Goal: Task Accomplishment & Management: Complete application form

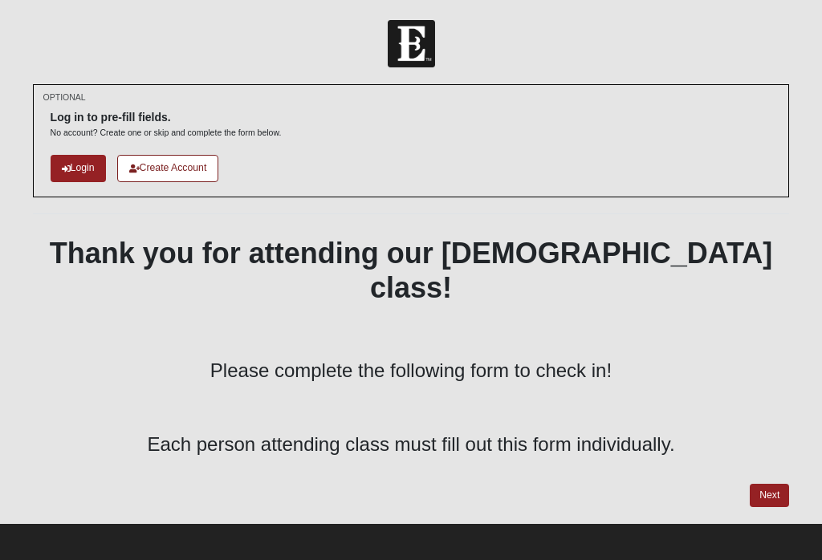
click at [615, 484] on link "Next" at bounding box center [768, 495] width 39 height 23
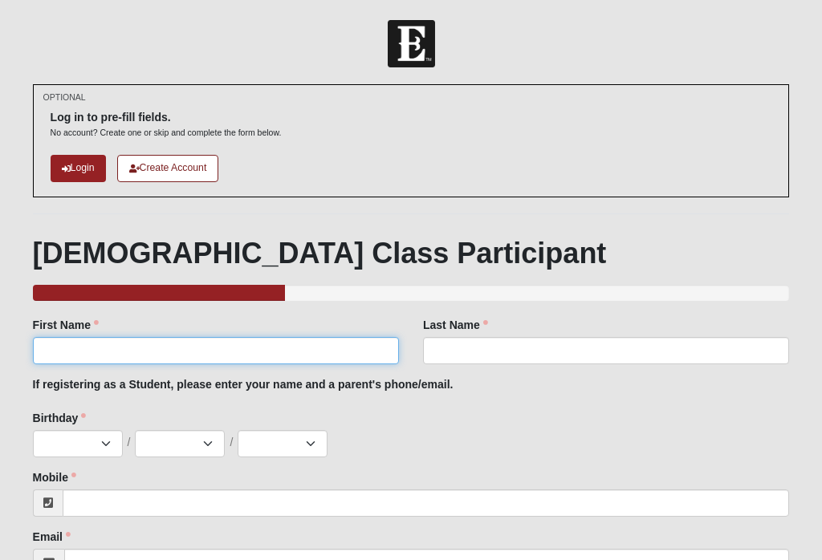
click at [75, 340] on input "First Name" at bounding box center [216, 350] width 366 height 27
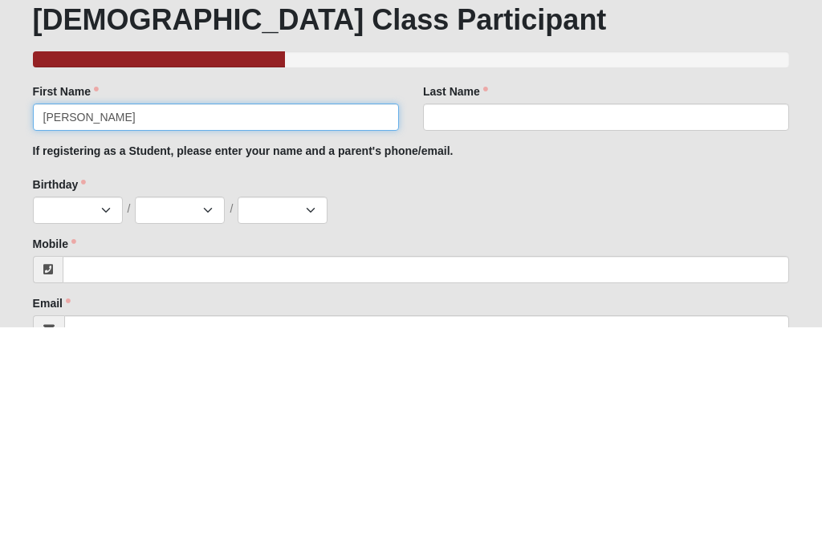
type input "[PERSON_NAME]"
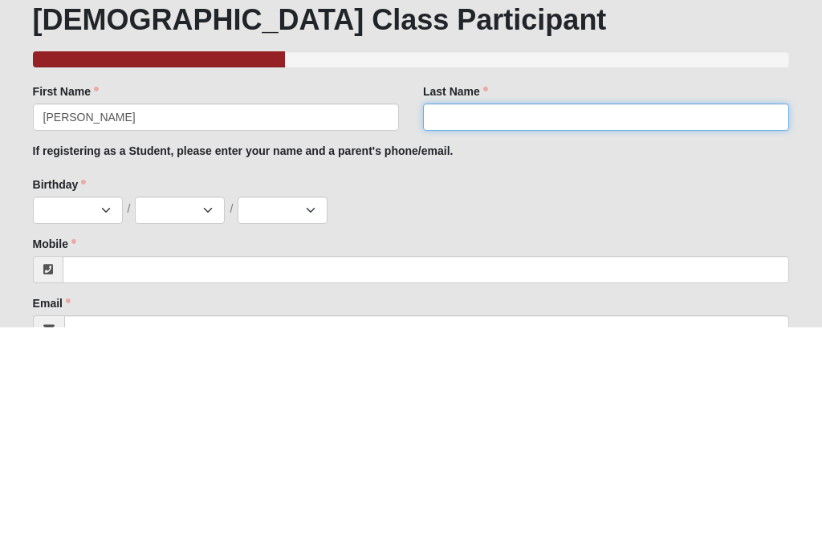
click at [461, 337] on input "Last Name" at bounding box center [606, 350] width 366 height 27
type input "[PERSON_NAME]"
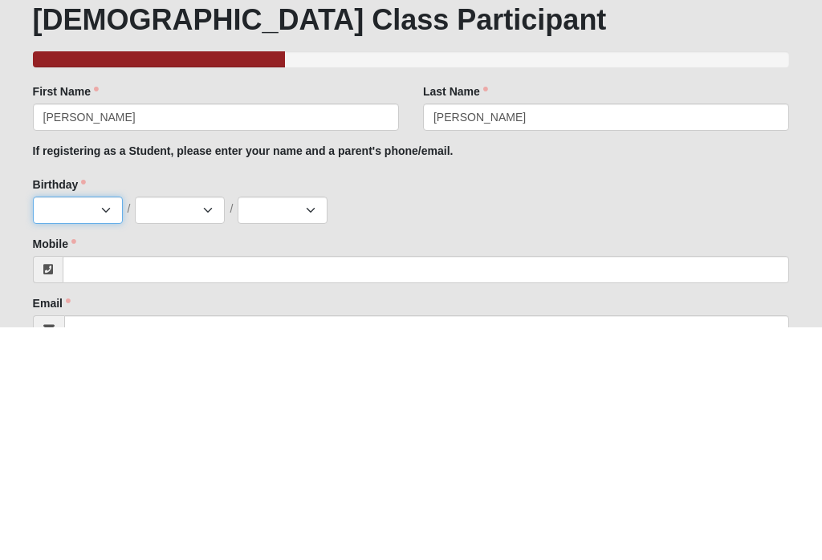
click at [63, 430] on select "Jan Feb Mar Apr May Jun [DATE] Aug Sep Oct Nov Dec" at bounding box center [78, 443] width 90 height 27
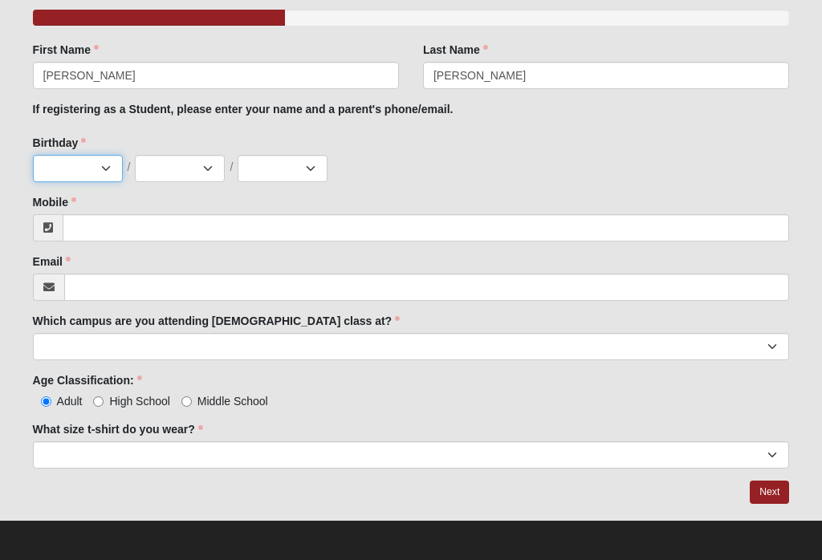
select select "2"
click at [168, 163] on select "1 2 3 4 5 6 7 8 9 10 11 12 13 14 15 16 17 18 19 20 21 22 23 24 25 26 27 28 29 3…" at bounding box center [180, 168] width 90 height 27
select select "19"
click at [275, 164] on select "2025 2024 2023 2022 2021 2020 2019 2018 2017 2016 2015 2014 2013 2012 2011 2010…" at bounding box center [283, 168] width 90 height 27
select select "1969"
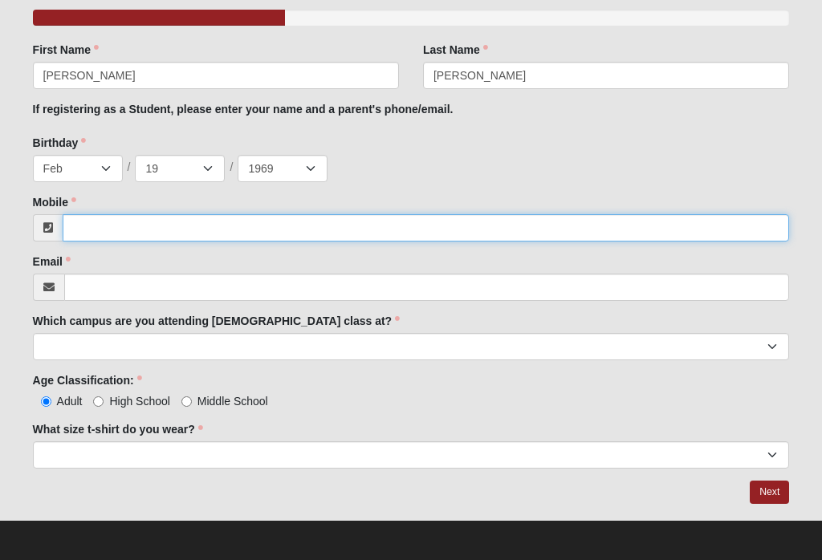
click at [131, 227] on input "Mobile" at bounding box center [426, 227] width 727 height 27
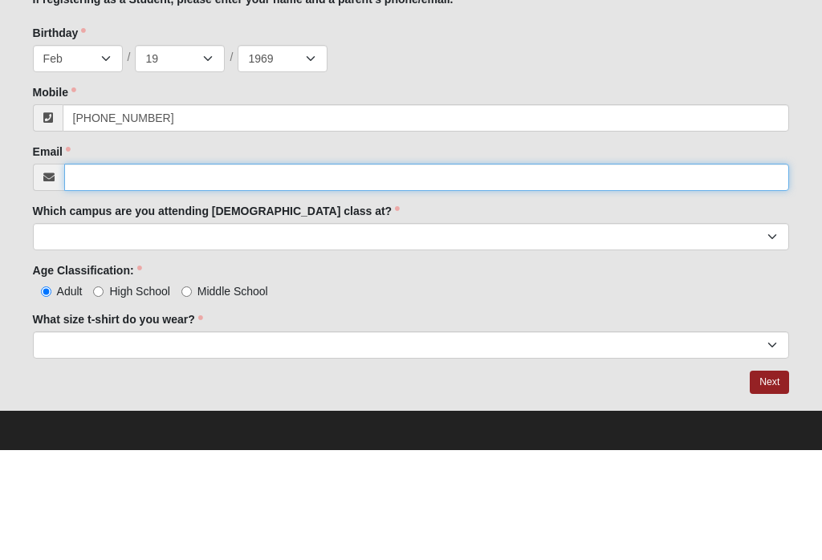
click at [122, 274] on input "Email" at bounding box center [426, 287] width 725 height 27
type input "[PHONE_NUMBER]"
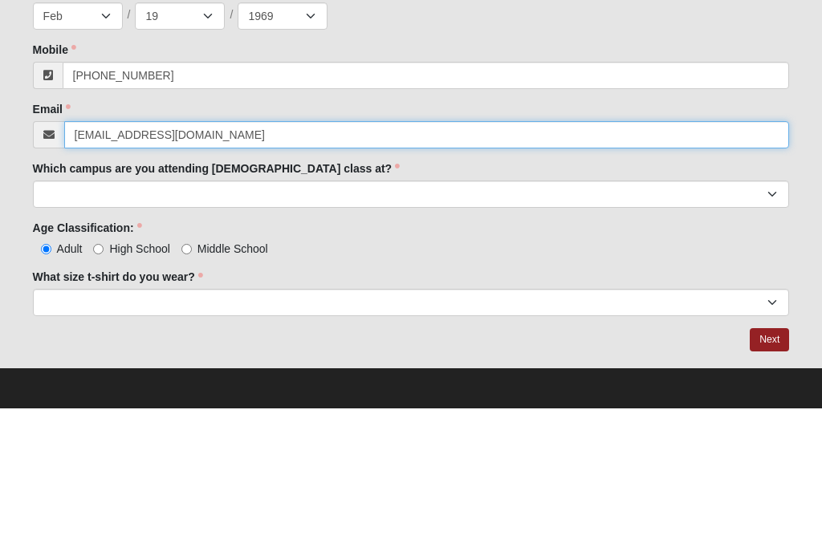
type input "[EMAIL_ADDRESS][DOMAIN_NAME]"
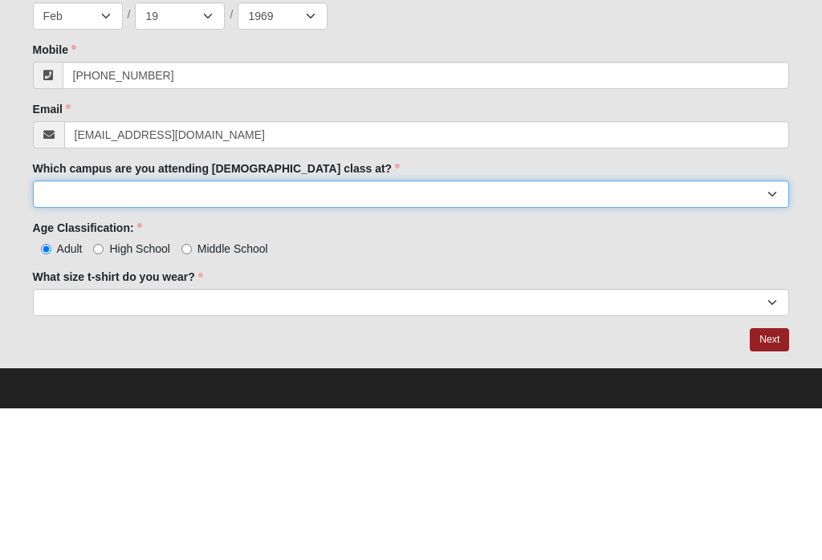
click at [276, 333] on select "Arlington Baymeadows Eleven22 Online [PERSON_NAME][GEOGRAPHIC_DATA] Jesup [GEOG…" at bounding box center [411, 346] width 757 height 27
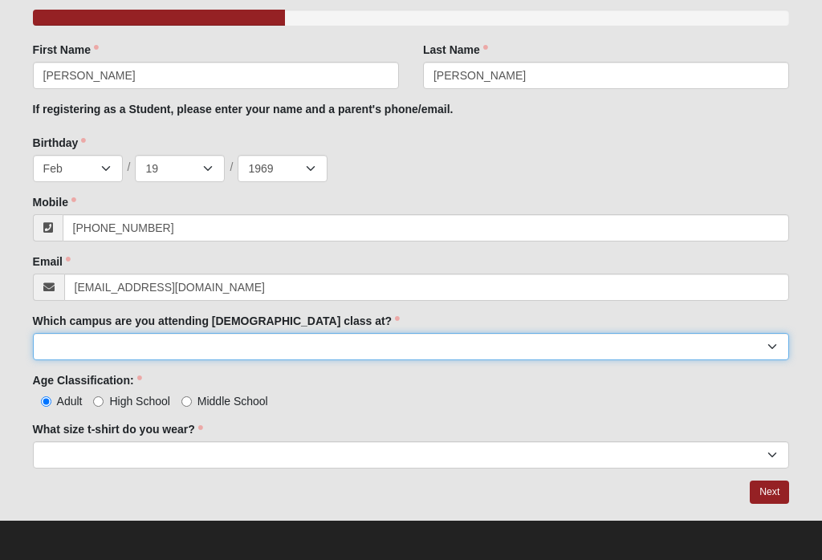
select select "6"
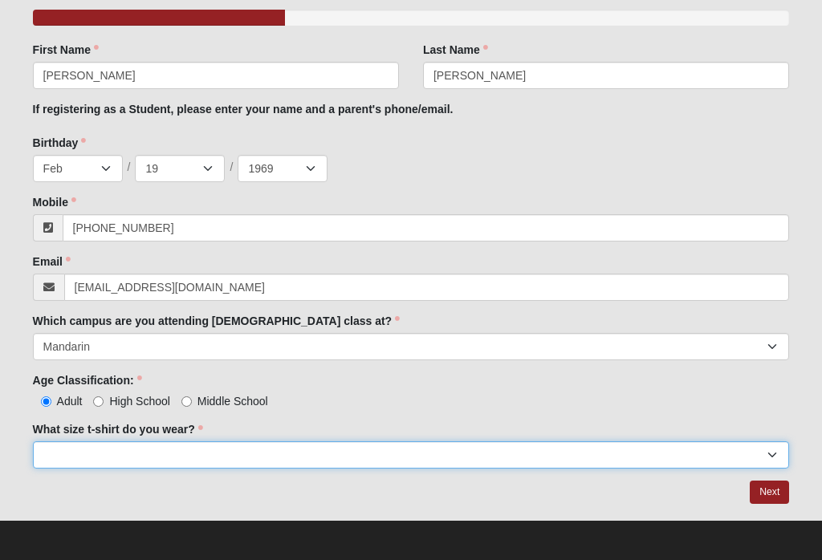
click at [184, 447] on select "Small Medium Large XL 2XL 3XL" at bounding box center [411, 454] width 757 height 27
select select "2XL"
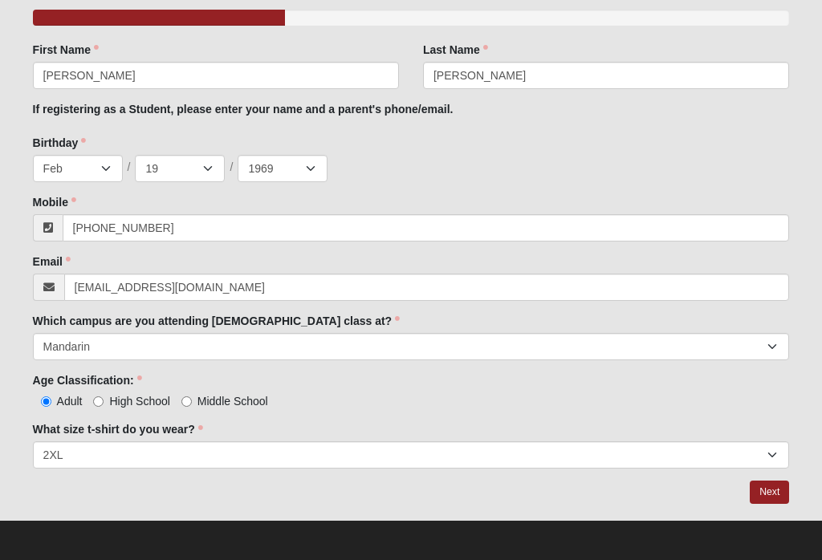
click at [615, 486] on link "Next" at bounding box center [768, 492] width 39 height 23
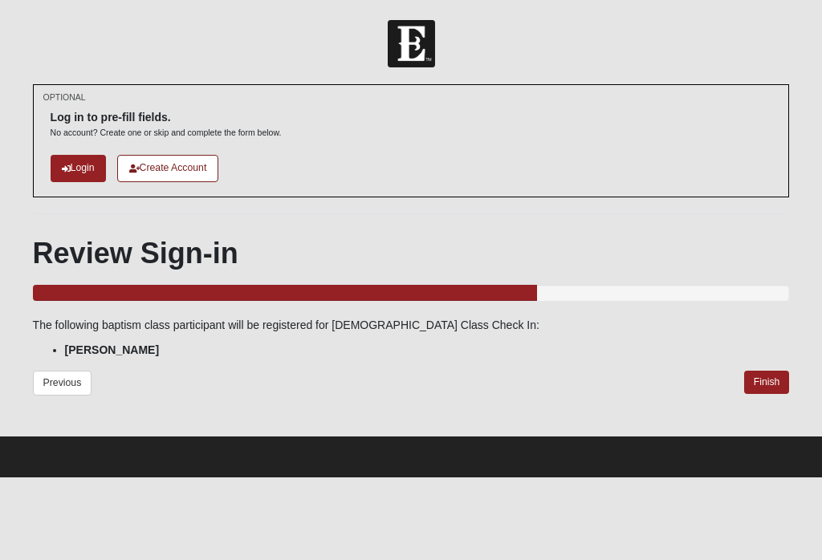
click at [615, 378] on link "Finish" at bounding box center [767, 382] width 46 height 23
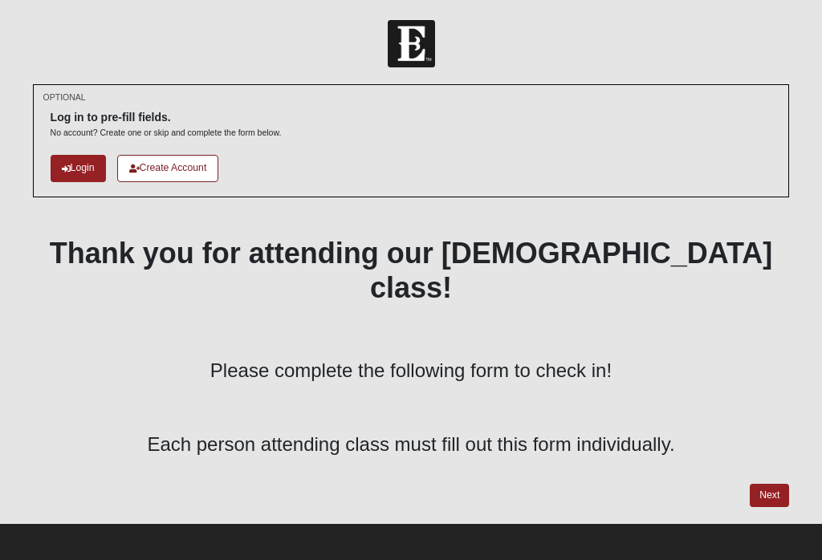
click at [769, 484] on link "Next" at bounding box center [768, 495] width 39 height 23
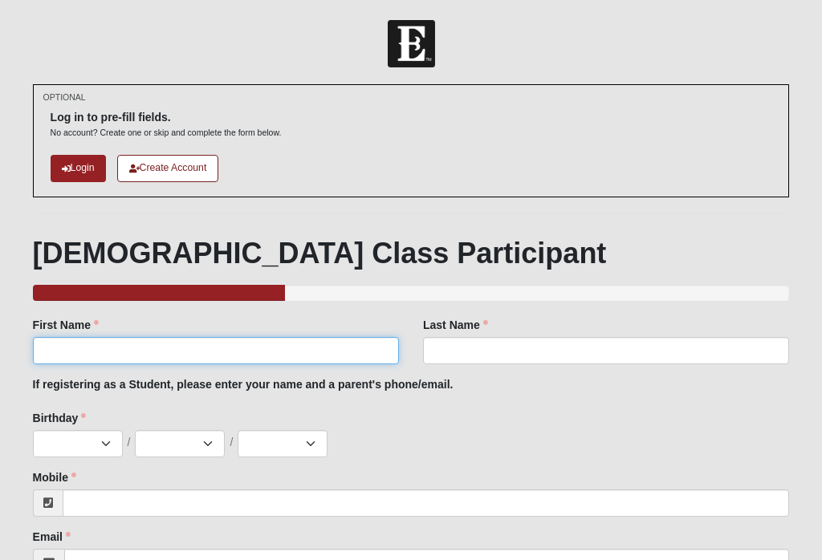
click at [368, 341] on input "First Name" at bounding box center [216, 350] width 366 height 27
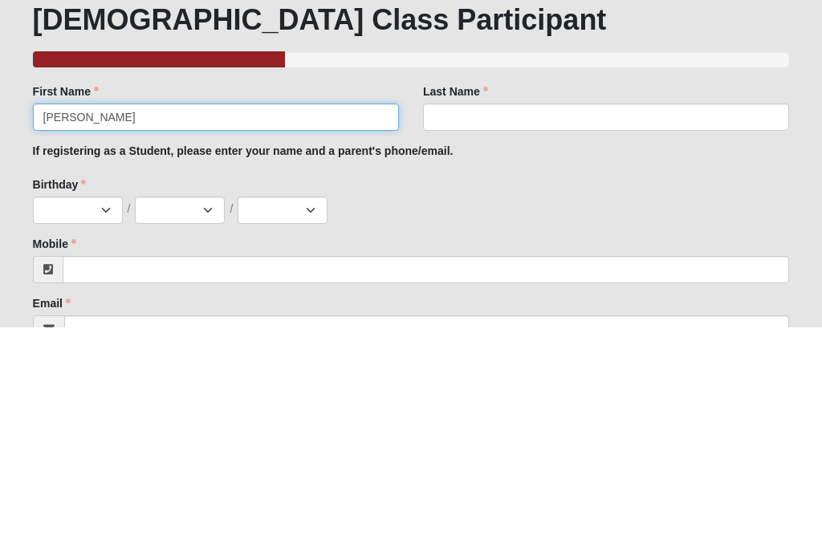
type input "Alayna"
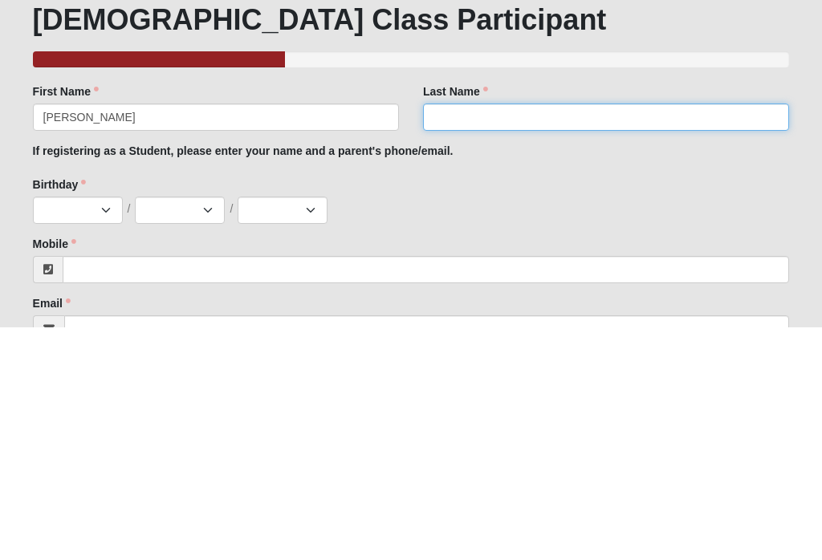
click at [561, 337] on input "Last Name" at bounding box center [606, 350] width 366 height 27
type input "Tate"
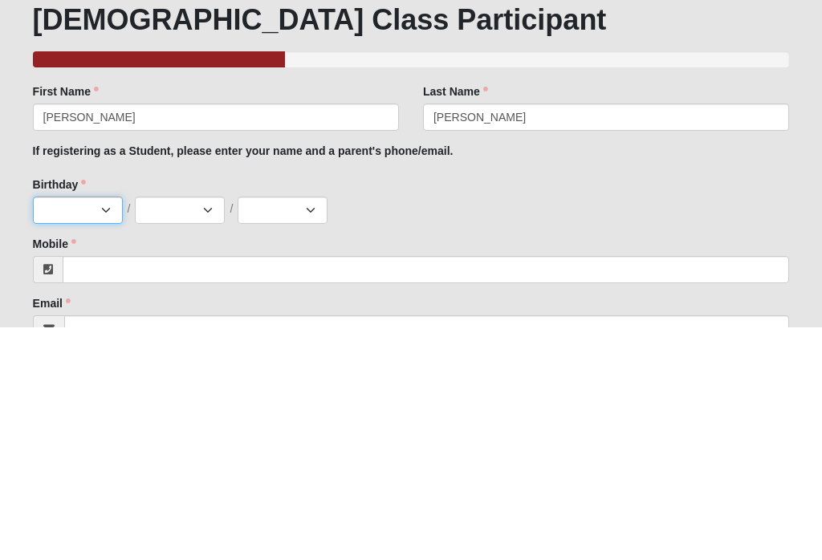
click at [88, 430] on select "Jan Feb Mar Apr May Jun [DATE] Aug Sep Oct Nov Dec" at bounding box center [78, 443] width 90 height 27
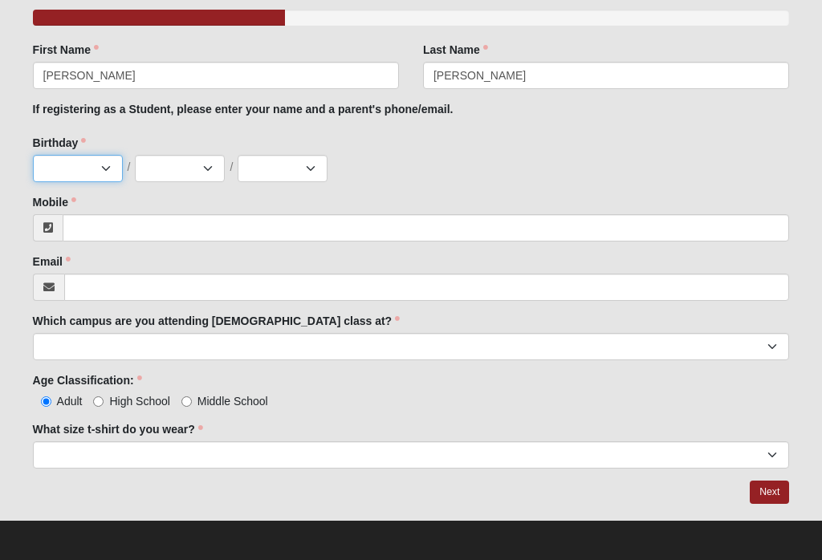
click at [81, 158] on select "Jan Feb Mar Apr May Jun [DATE] Aug Sep Oct Nov Dec" at bounding box center [78, 168] width 90 height 27
select select "10"
click at [192, 148] on div "Birthday Jan Feb Mar Apr May Jun Jul Aug Sep Oct Nov Dec / 1 2 3 4 5 6 7 8 9 10…" at bounding box center [411, 158] width 757 height 47
click at [200, 160] on select "1 2 3 4 5 6 7 8 9 10 11 12 13 14 15 16 17 18 19 20 21 22 23 24 25 26 27 28 29 3…" at bounding box center [180, 168] width 90 height 27
select select "12"
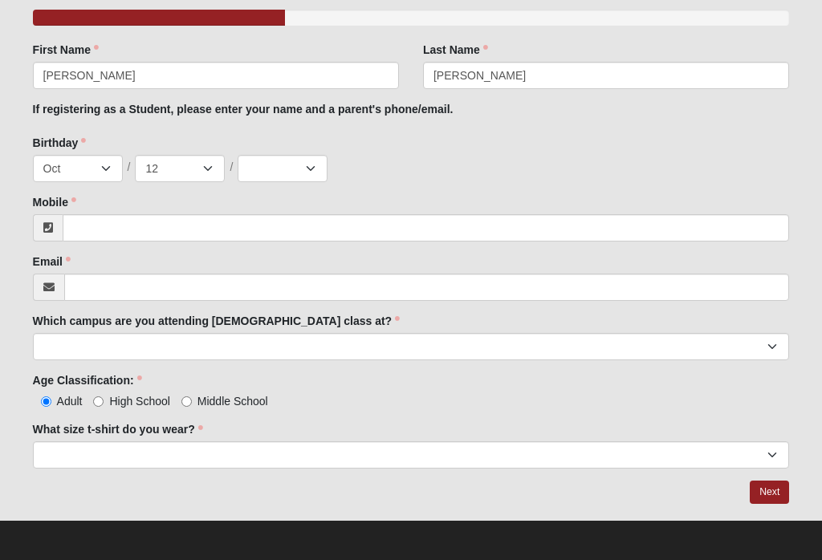
click at [294, 148] on div "Birthday Jan Feb Mar Apr May Jun Jul Aug Sep Oct Nov Dec / 1 2 3 4 5 6 7 8 9 10…" at bounding box center [411, 158] width 757 height 47
click at [302, 165] on select "2025 2024 2023 2022 2021 2020 2019 2018 2017 2016 2015 2014 2013 2012 2011 2010…" at bounding box center [283, 168] width 90 height 27
select select "2010"
click at [97, 405] on input "High School" at bounding box center [98, 401] width 10 height 10
radio input "true"
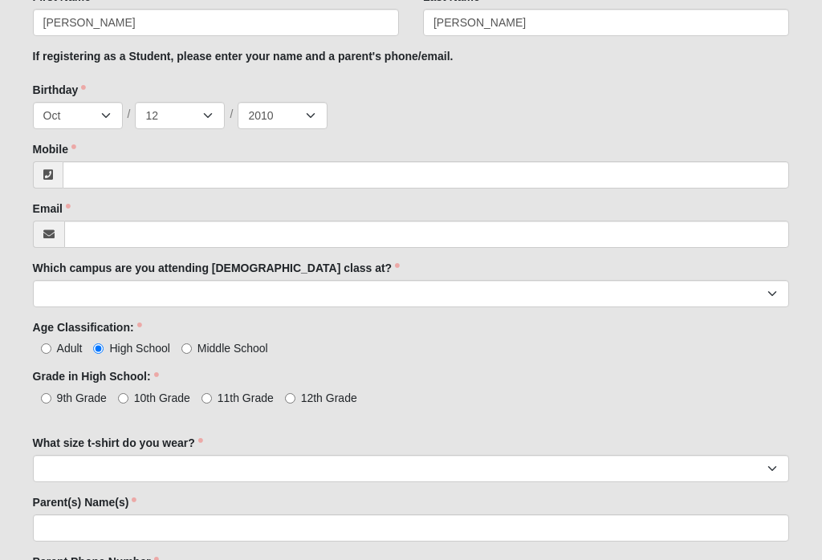
scroll to position [346, 0]
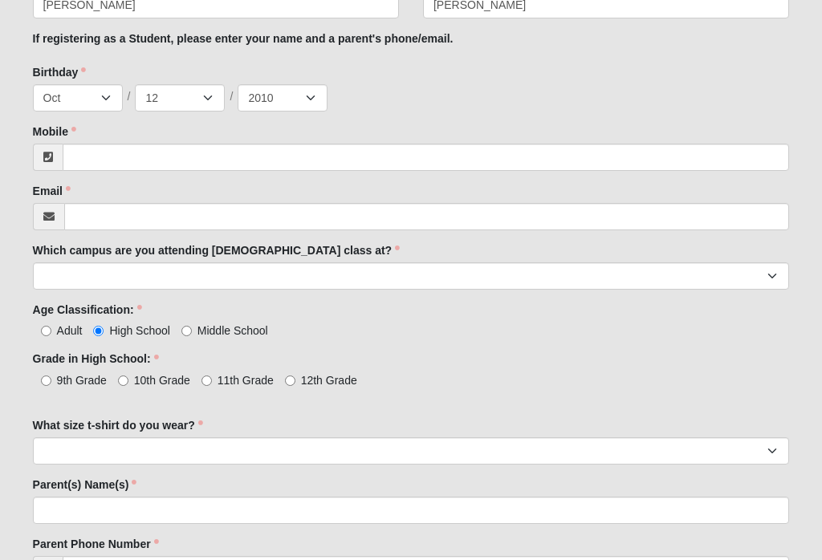
click at [43, 376] on input "9th Grade" at bounding box center [46, 381] width 10 height 10
radio input "true"
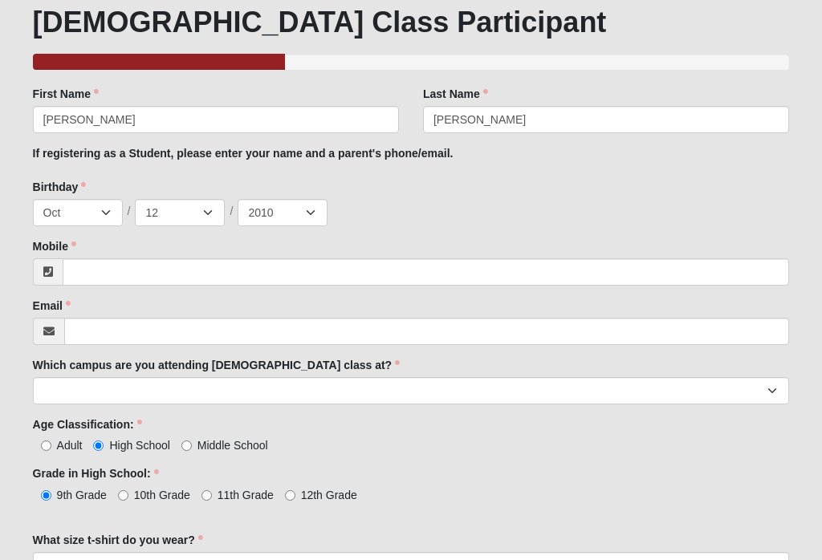
scroll to position [233, 0]
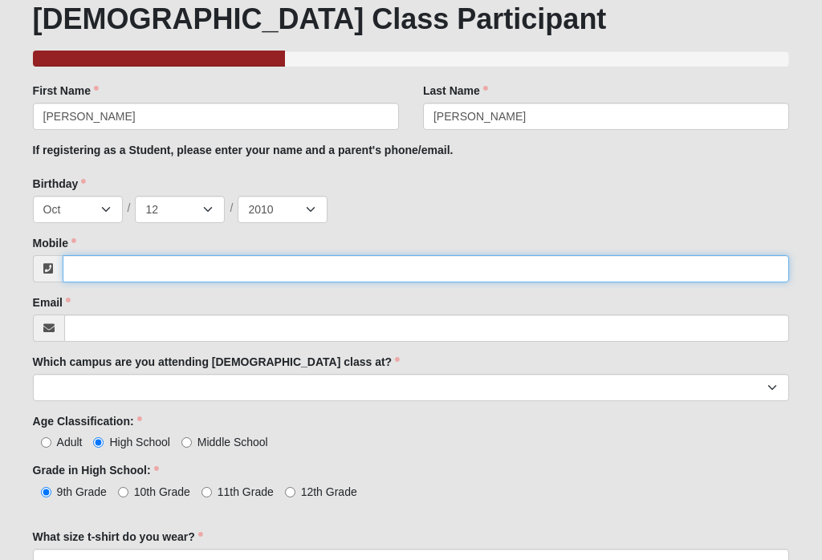
click at [335, 256] on input "Mobile" at bounding box center [426, 269] width 727 height 27
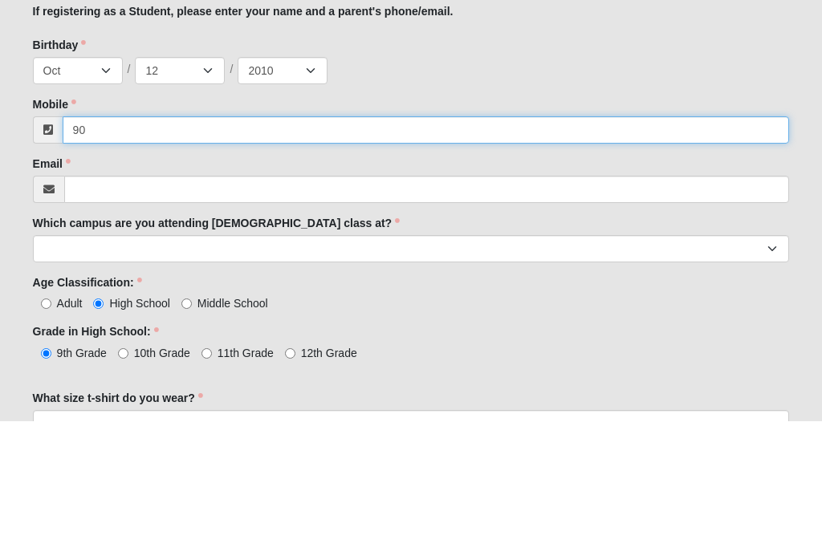
type input "9"
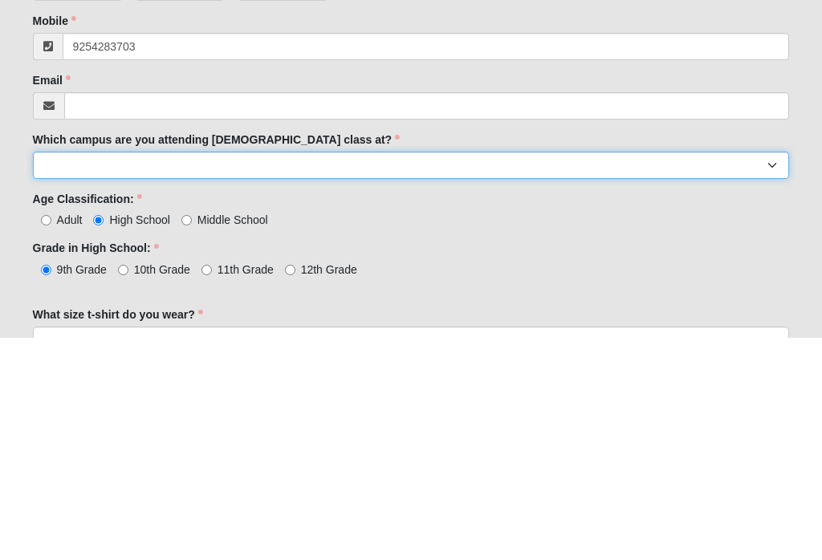
click at [394, 375] on select "Arlington Baymeadows Eleven22 Online [PERSON_NAME][GEOGRAPHIC_DATA] Jesup [GEOG…" at bounding box center [411, 388] width 757 height 27
type input "(925) 428-3703"
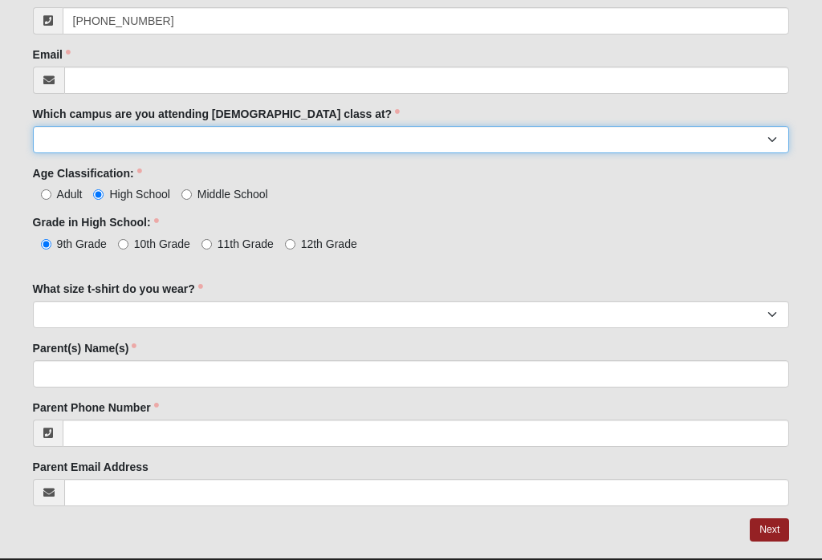
scroll to position [495, 0]
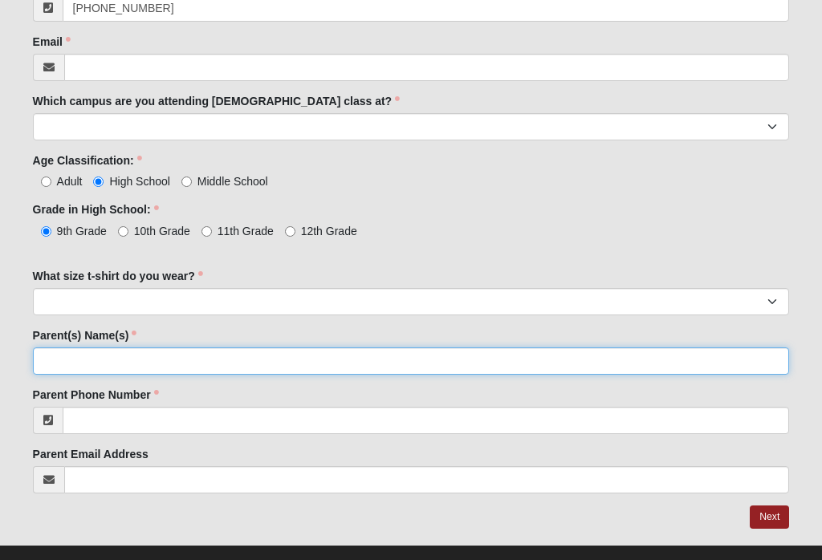
click at [217, 368] on input "Parent(s) Name(s)" at bounding box center [411, 360] width 757 height 27
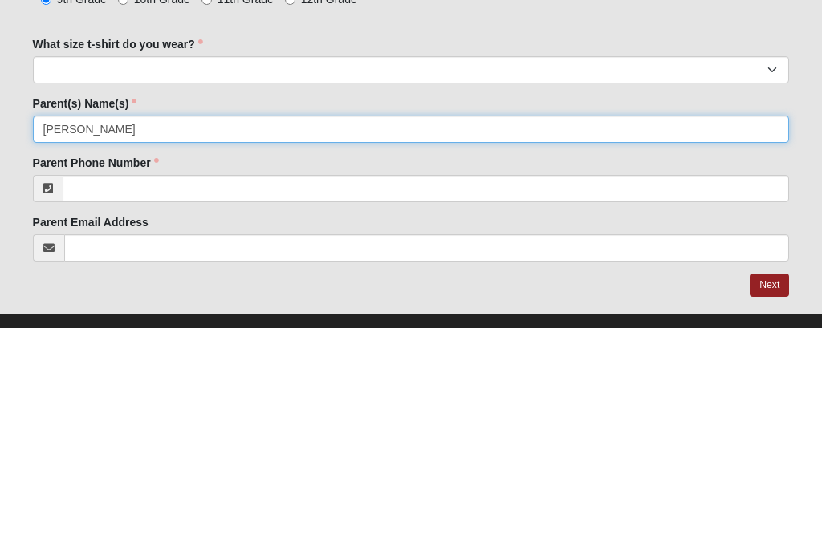
type input "[PERSON_NAME]"
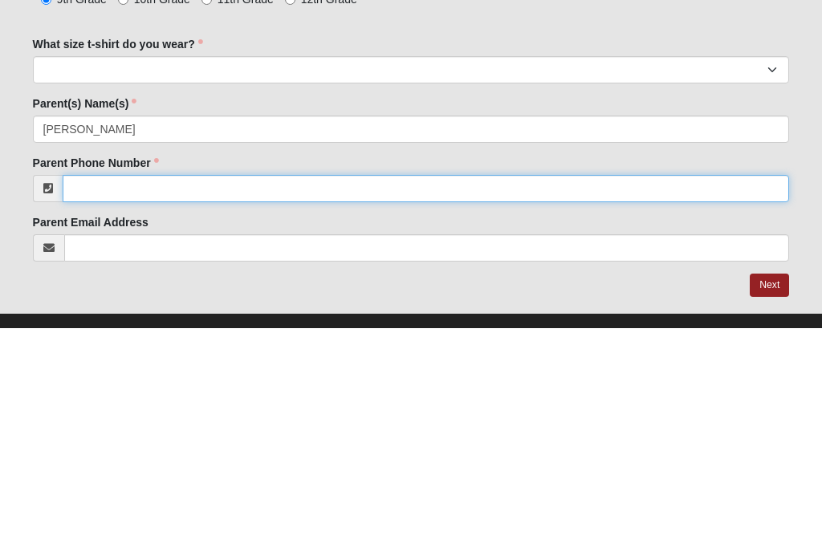
click at [290, 407] on input "Parent Phone Number" at bounding box center [426, 420] width 727 height 27
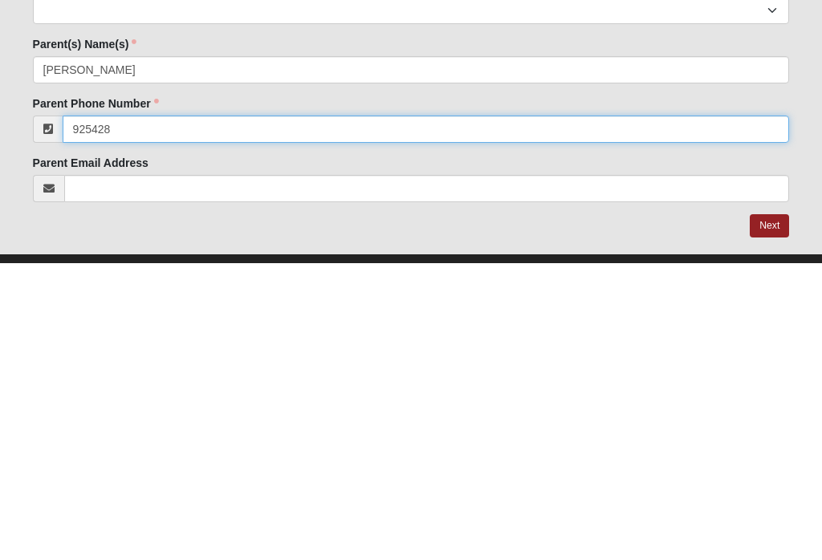
scroll to position [520, 0]
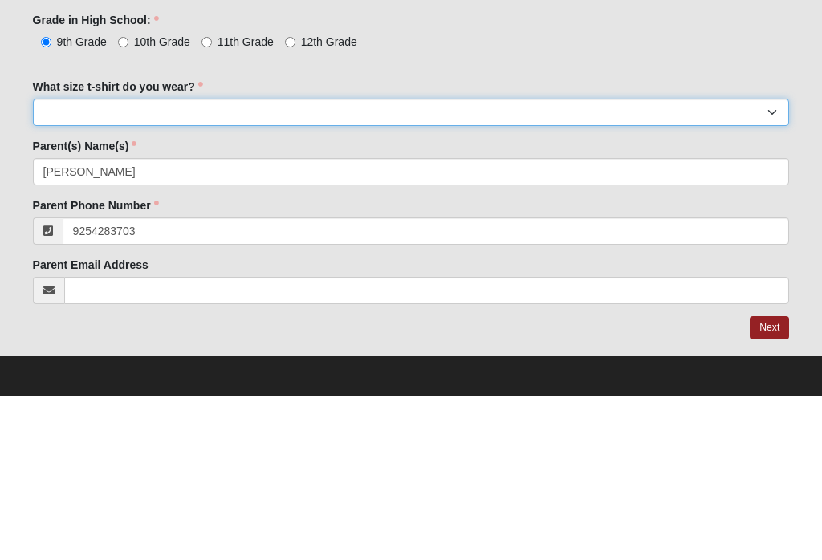
click at [453, 263] on select "Small Medium Large XL 2XL 3XL" at bounding box center [411, 276] width 757 height 27
type input "(925) 428-3703"
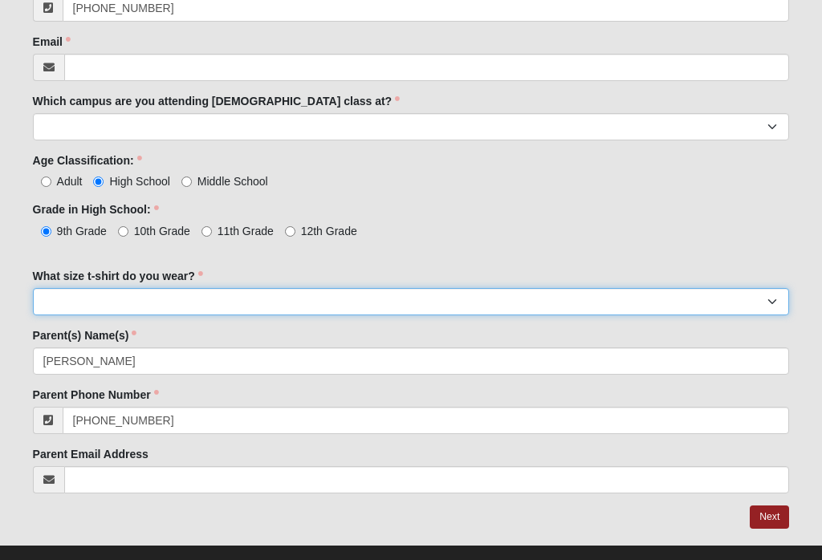
select select "Medium"
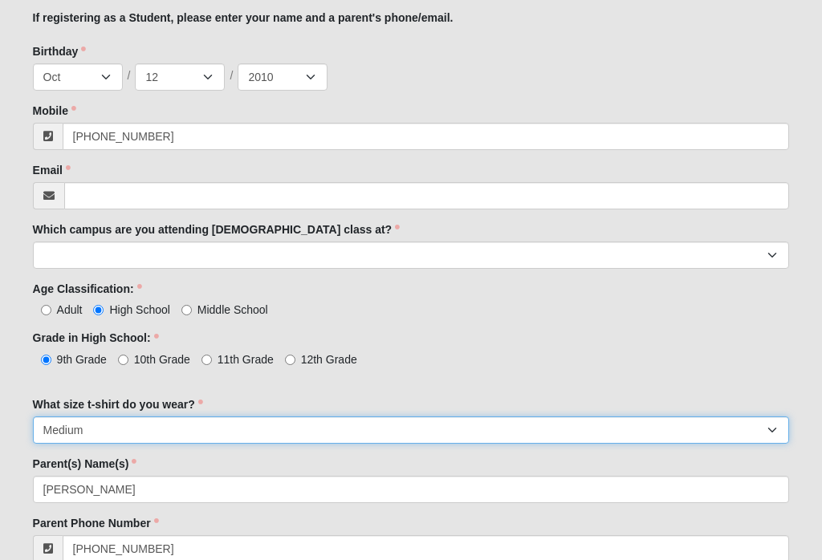
scroll to position [365, 0]
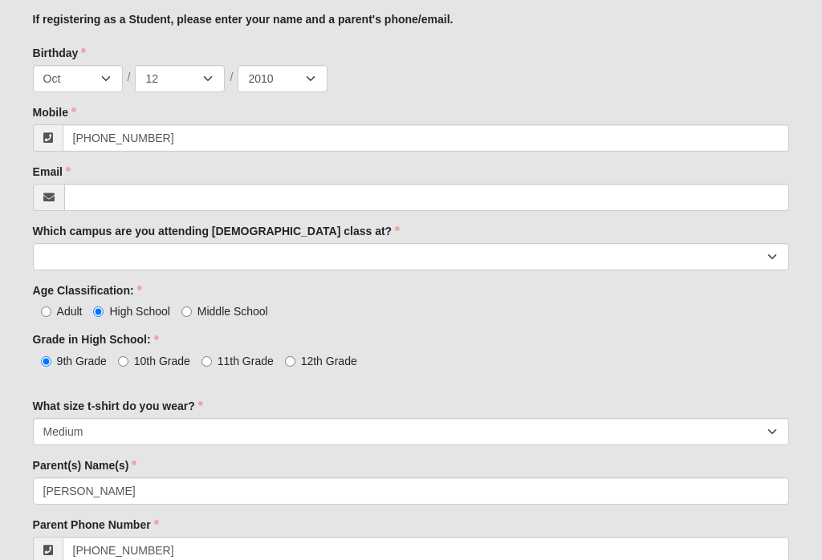
click at [579, 235] on div "Which campus are you attending baptism class at? Arlington Baymeadows Eleven22 …" at bounding box center [411, 246] width 757 height 47
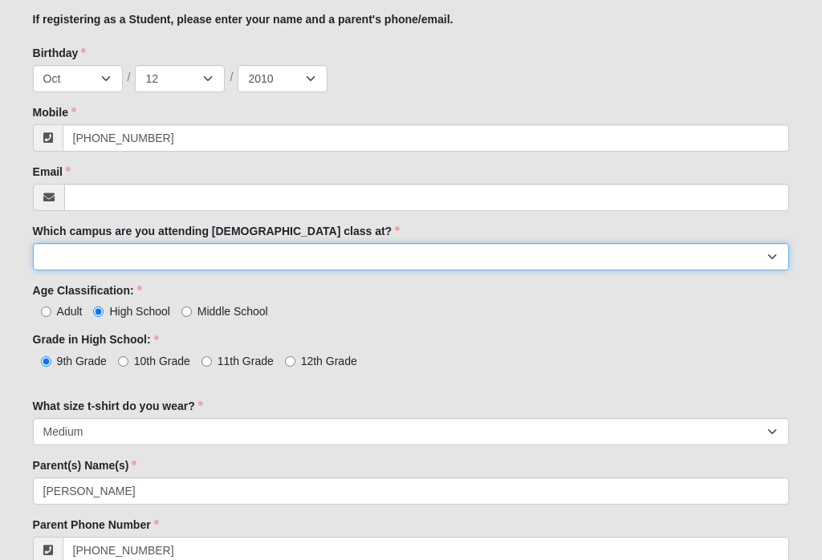
click at [571, 252] on select "Arlington Baymeadows Eleven22 Online [PERSON_NAME][GEOGRAPHIC_DATA] Jesup [GEOG…" at bounding box center [411, 256] width 757 height 27
select select "6"
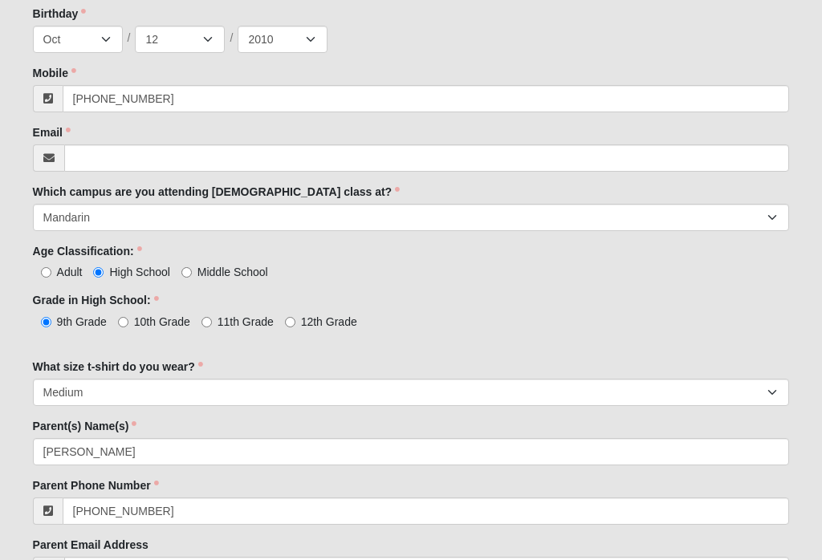
scroll to position [390, 0]
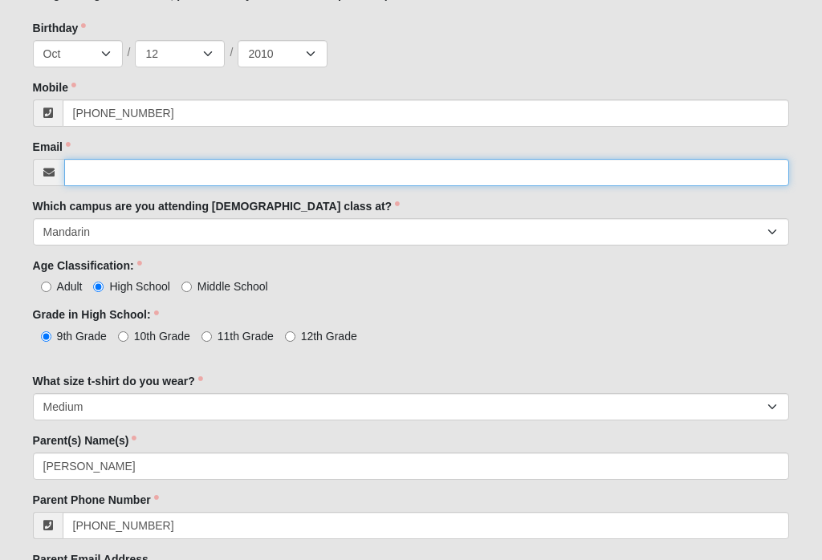
click at [322, 161] on input "Email" at bounding box center [426, 172] width 725 height 27
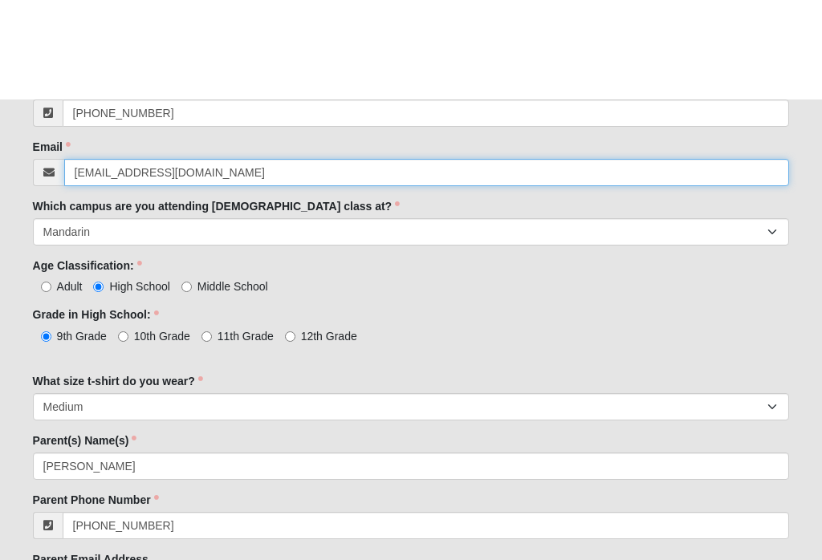
scroll to position [490, 0]
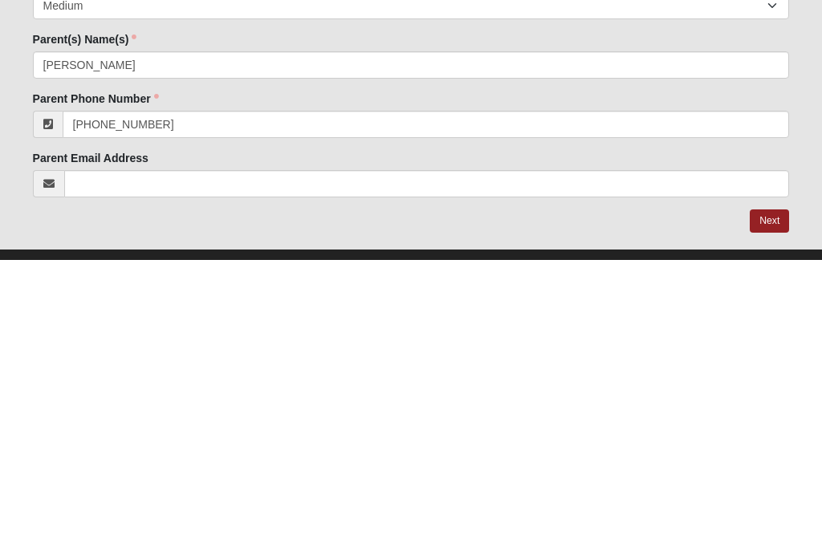
type input "atate101210@gmail.com"
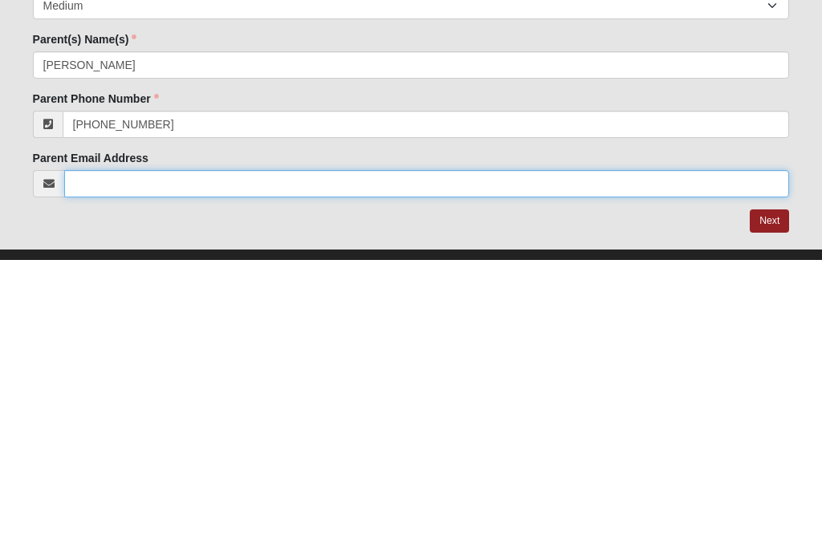
click at [251, 471] on input "Parent Email Address" at bounding box center [426, 484] width 725 height 27
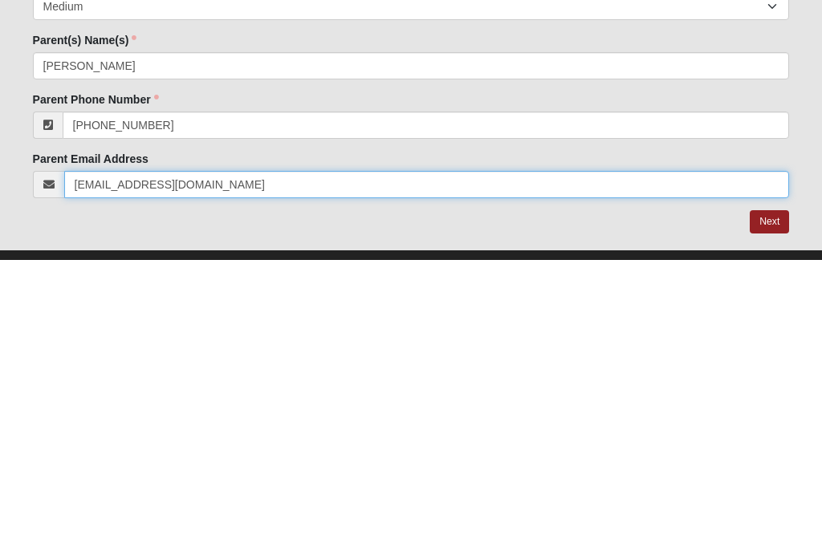
type input "atate101210@gmail.com"
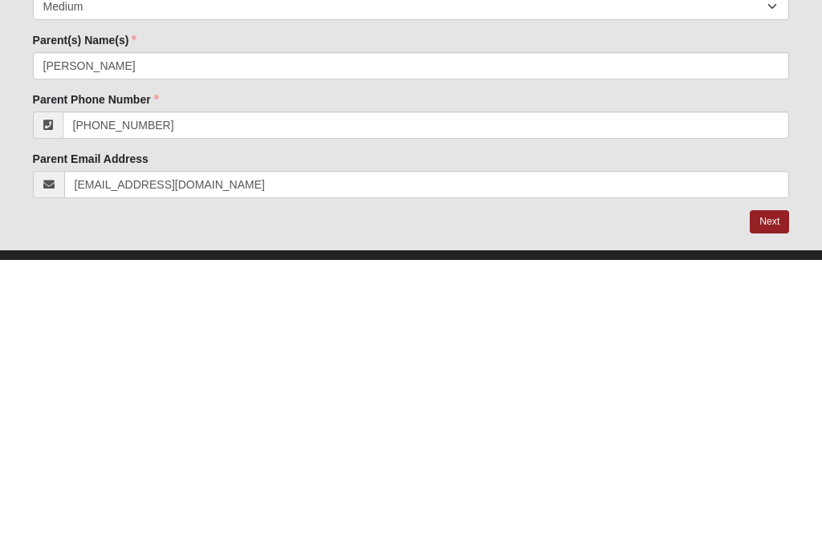
click at [767, 510] on link "Next" at bounding box center [768, 521] width 39 height 23
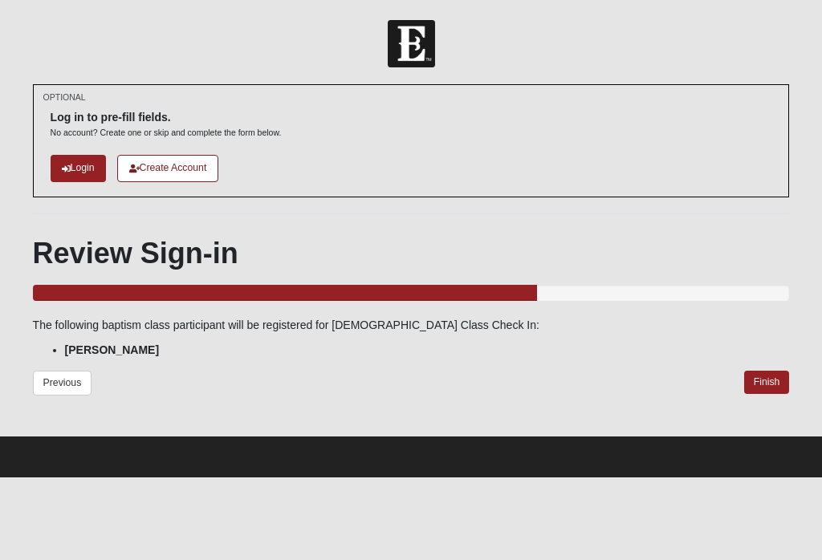
click at [765, 374] on link "Finish" at bounding box center [767, 382] width 46 height 23
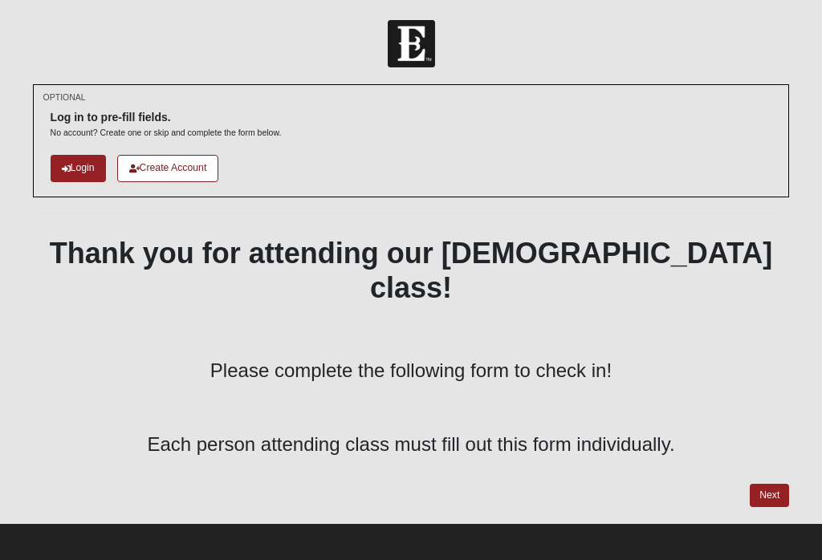
click at [769, 484] on link "Next" at bounding box center [768, 495] width 39 height 23
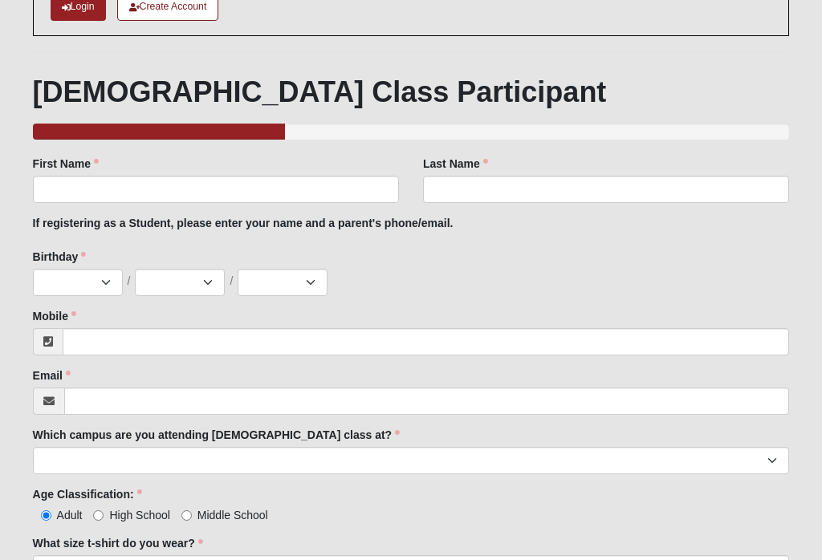
scroll to position [160, 0]
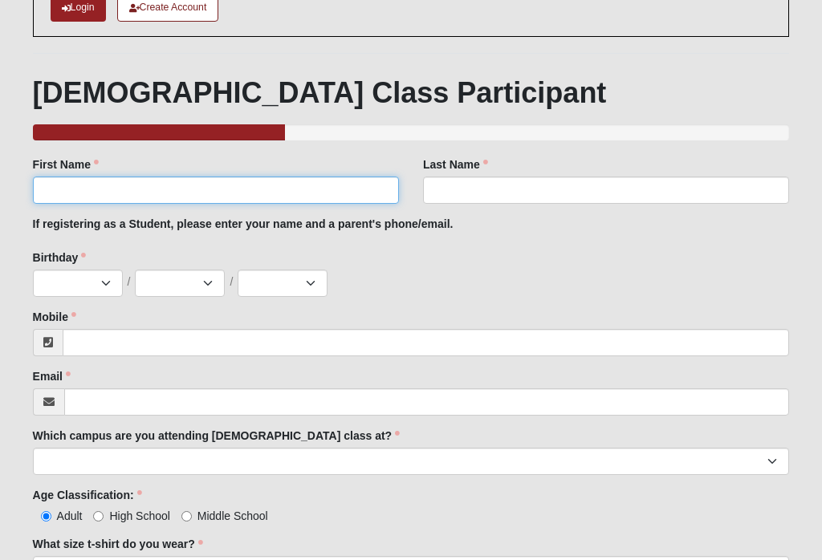
click at [69, 202] on input "First Name" at bounding box center [216, 190] width 366 height 27
type input "John"
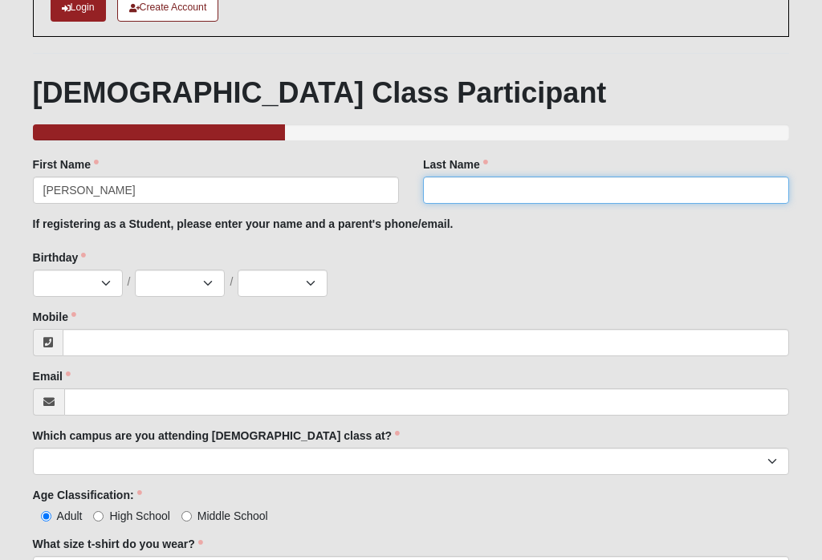
click at [492, 184] on input "Last Name" at bounding box center [606, 190] width 366 height 27
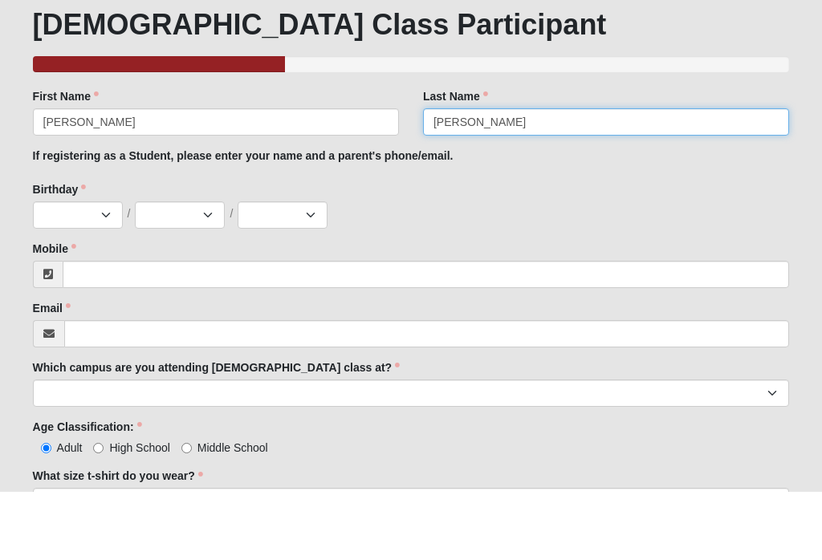
type input "Hannigan"
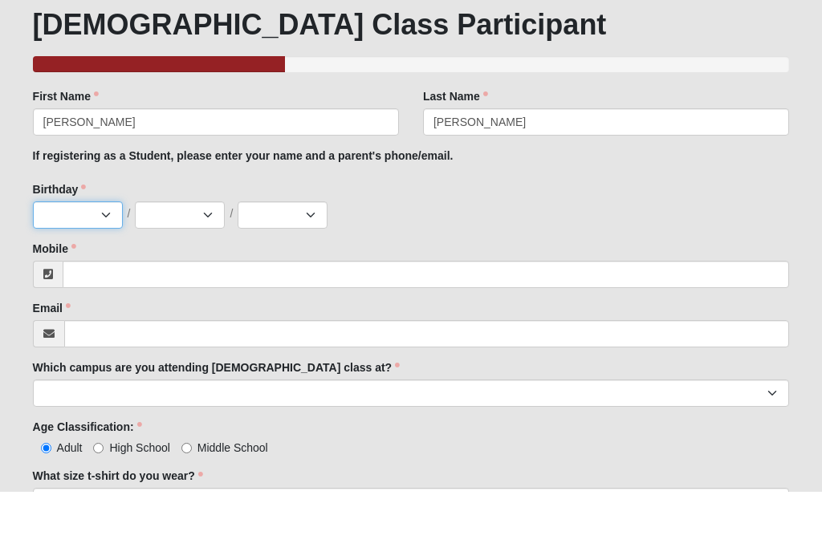
click at [79, 270] on select "Jan Feb Mar Apr May Jun Jul Aug Sep Oct Nov Dec" at bounding box center [78, 283] width 90 height 27
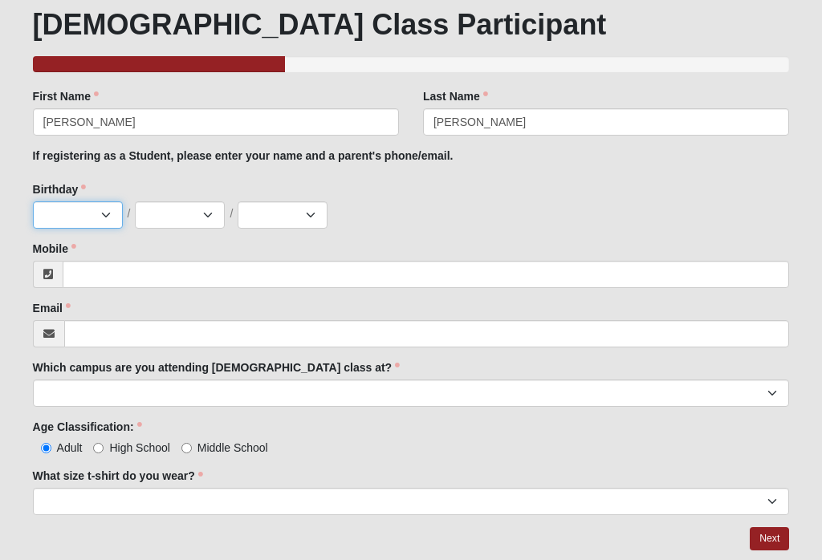
select select "3"
click at [148, 215] on select "1 2 3 4 5 6 7 8 9 10 11 12 13 14 15 16 17 18 19 20 21 22 23 24 25 26 27 28 29 3…" at bounding box center [180, 214] width 90 height 27
select select "28"
click at [292, 227] on select "2025 2024 2023 2022 2021 2020 2019 2018 2017 2016 2015 2014 2013 2012 2011 2010…" at bounding box center [283, 214] width 90 height 27
select select "1983"
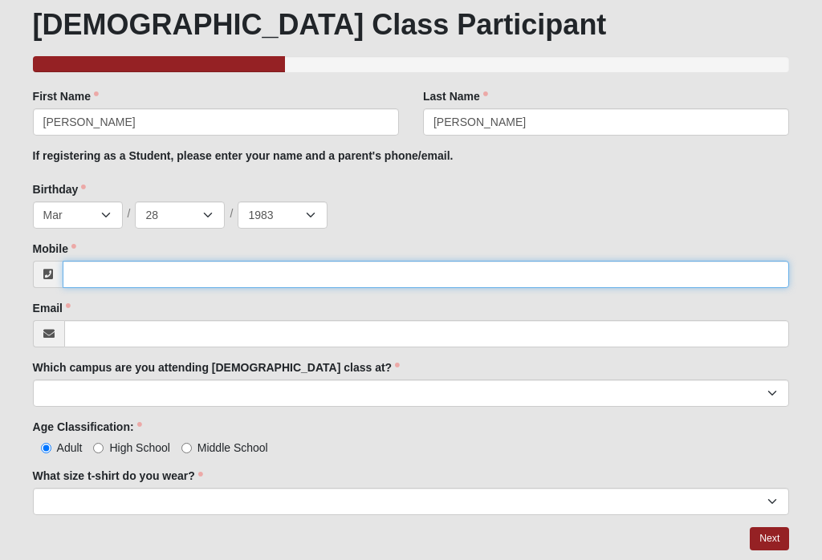
click at [118, 275] on input "Mobile" at bounding box center [426, 274] width 727 height 27
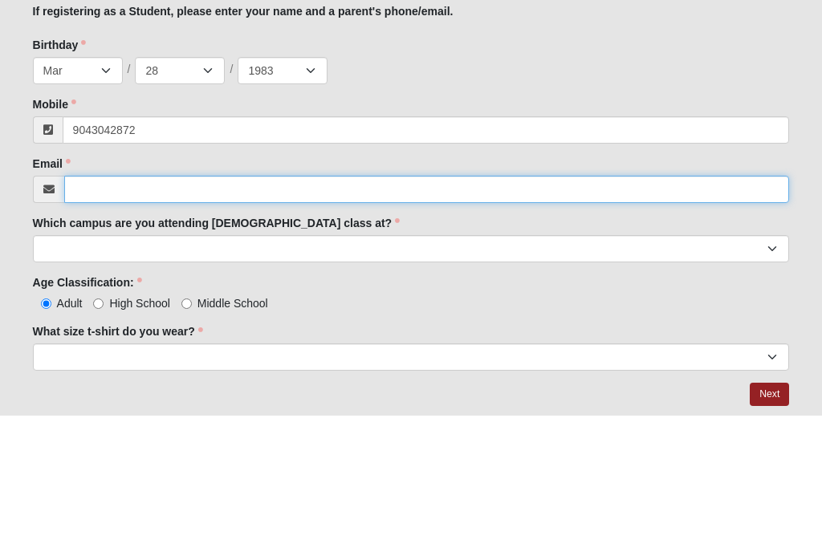
click at [92, 320] on input "Email" at bounding box center [426, 333] width 725 height 27
type input "(904) 304-2872"
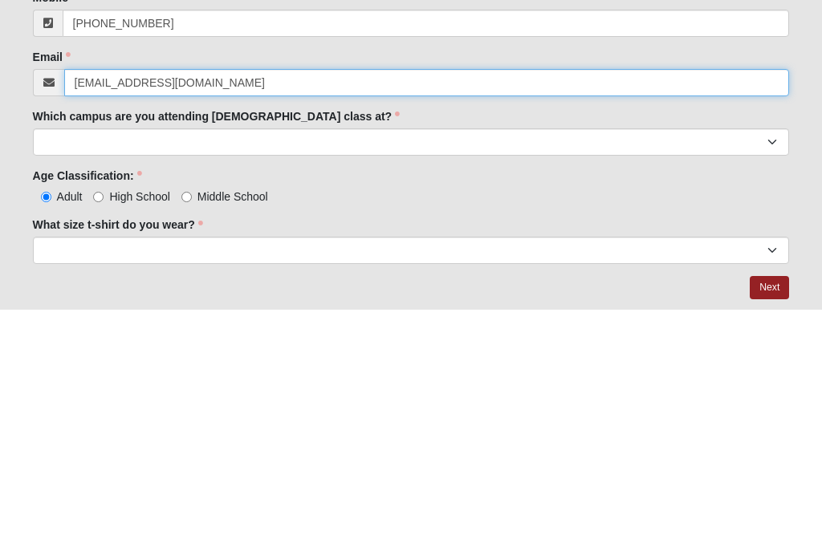
type input "happyhannigans@gmail.com"
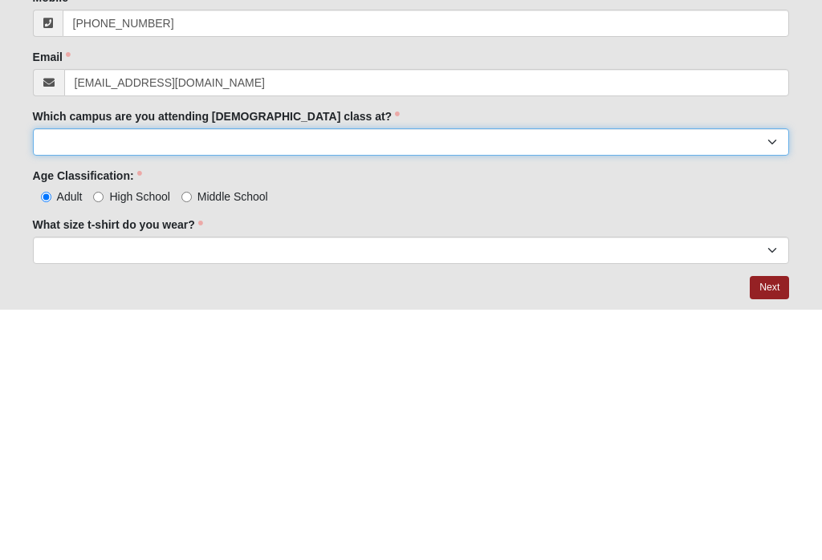
click at [60, 380] on select "Arlington Baymeadows Eleven22 Online [PERSON_NAME][GEOGRAPHIC_DATA] Jesup [GEOG…" at bounding box center [411, 393] width 757 height 27
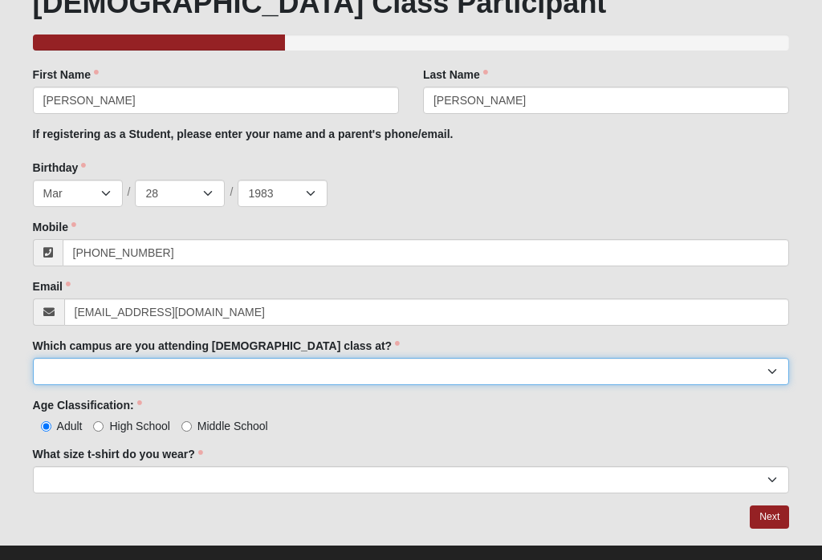
select select "6"
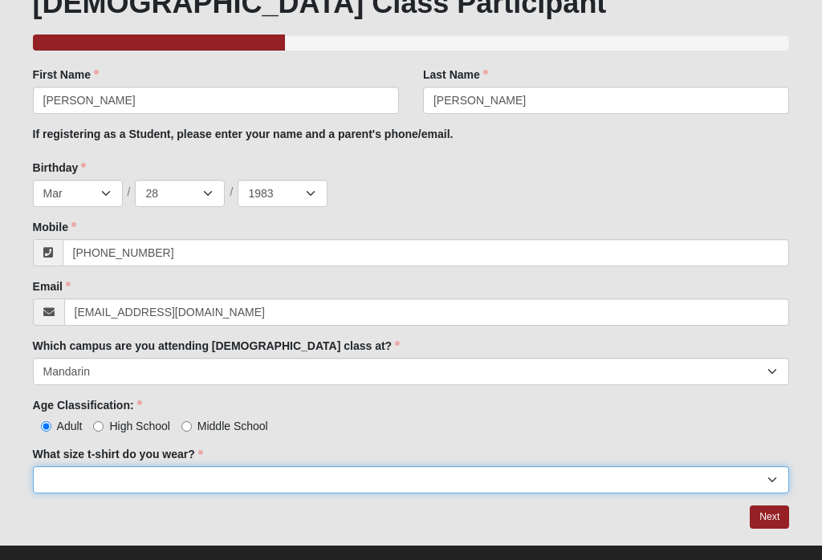
click at [171, 475] on select "Small Medium Large XL 2XL 3XL" at bounding box center [411, 479] width 757 height 27
click at [91, 488] on select "Small Medium Large XL 2XL 3XL" at bounding box center [411, 479] width 757 height 27
select select "3XL"
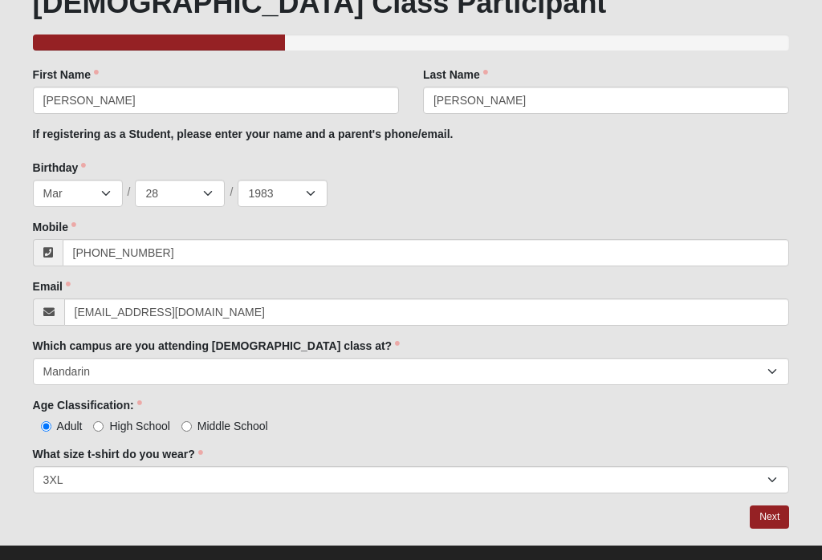
click at [753, 511] on link "Next" at bounding box center [768, 516] width 39 height 23
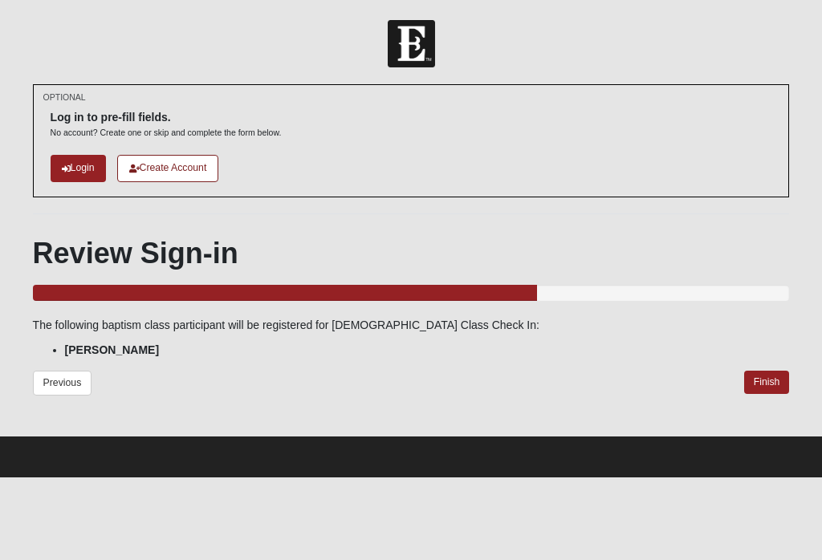
click at [766, 388] on link "Finish" at bounding box center [767, 382] width 46 height 23
